Goal: Task Accomplishment & Management: Complete application form

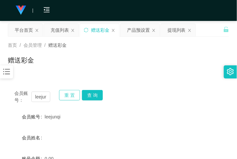
scroll to position [24, 0]
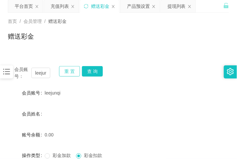
click at [65, 67] on button "重 置" at bounding box center [69, 71] width 21 height 10
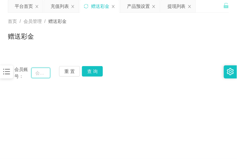
click at [46, 68] on input "text" at bounding box center [40, 73] width 19 height 10
click at [41, 75] on input "text" at bounding box center [40, 73] width 19 height 10
paste input "0166861314"
type input "0166861314"
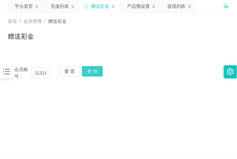
click at [83, 72] on button "查 询" at bounding box center [92, 71] width 21 height 10
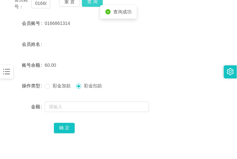
scroll to position [95, 0]
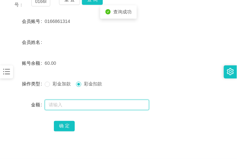
click at [73, 103] on input "text" at bounding box center [97, 104] width 104 height 10
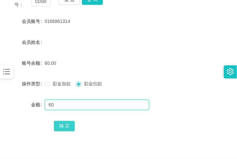
type input "60"
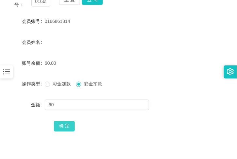
drag, startPoint x: 61, startPoint y: 122, endPoint x: 47, endPoint y: 112, distance: 17.7
click at [53, 119] on div "确 定" at bounding box center [118, 125] width 221 height 13
click at [69, 131] on button "确 定" at bounding box center [64, 126] width 21 height 10
click at [66, 124] on button "确 定" at bounding box center [64, 126] width 21 height 10
